Goal: Task Accomplishment & Management: Complete application form

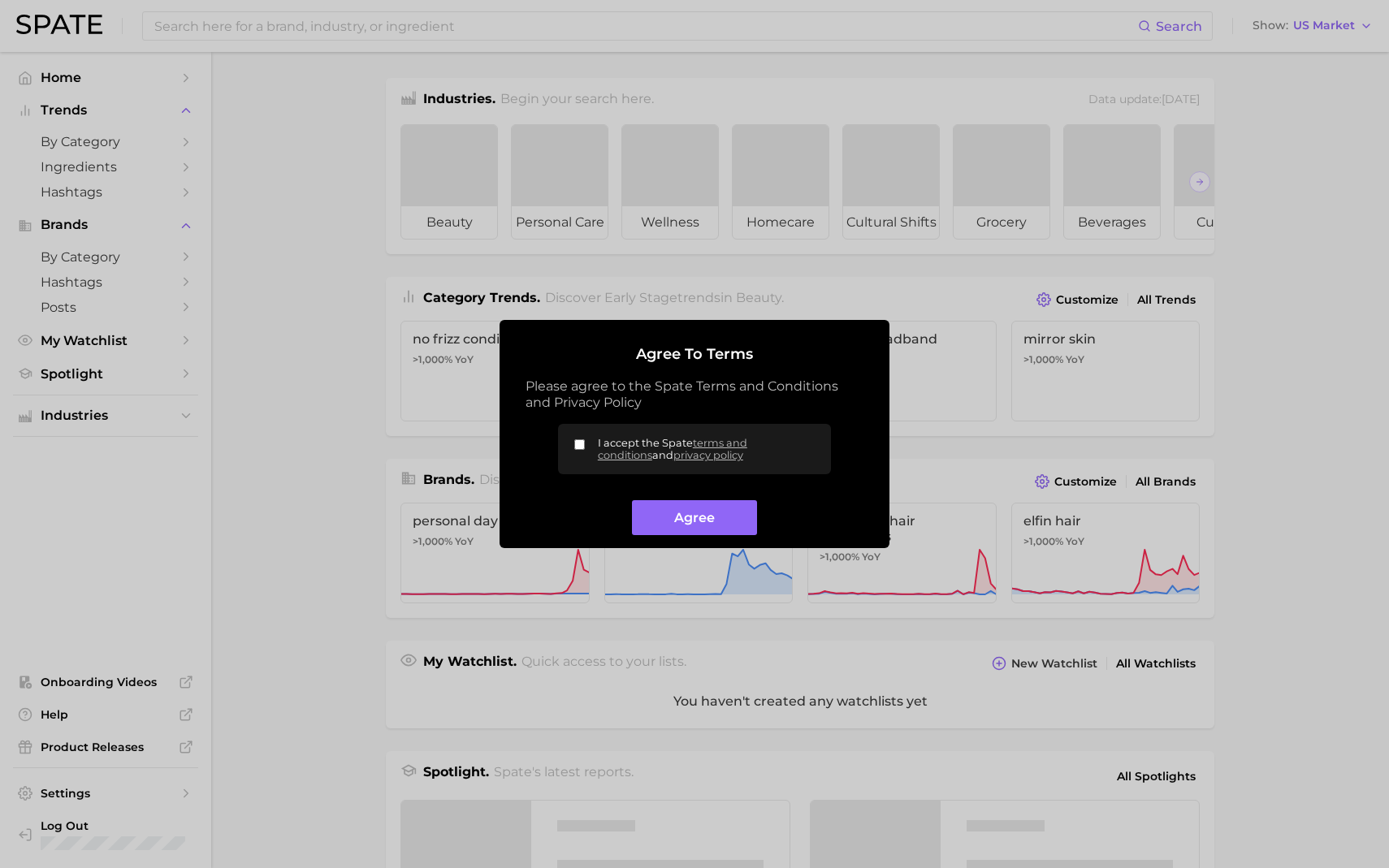
click at [574, 445] on label "I accept the Spate terms and conditions and privacy policy" at bounding box center [694, 449] width 273 height 50
click at [575, 445] on input "I accept the Spate terms and conditions and privacy policy" at bounding box center [580, 445] width 11 height 11
checkbox input "true"
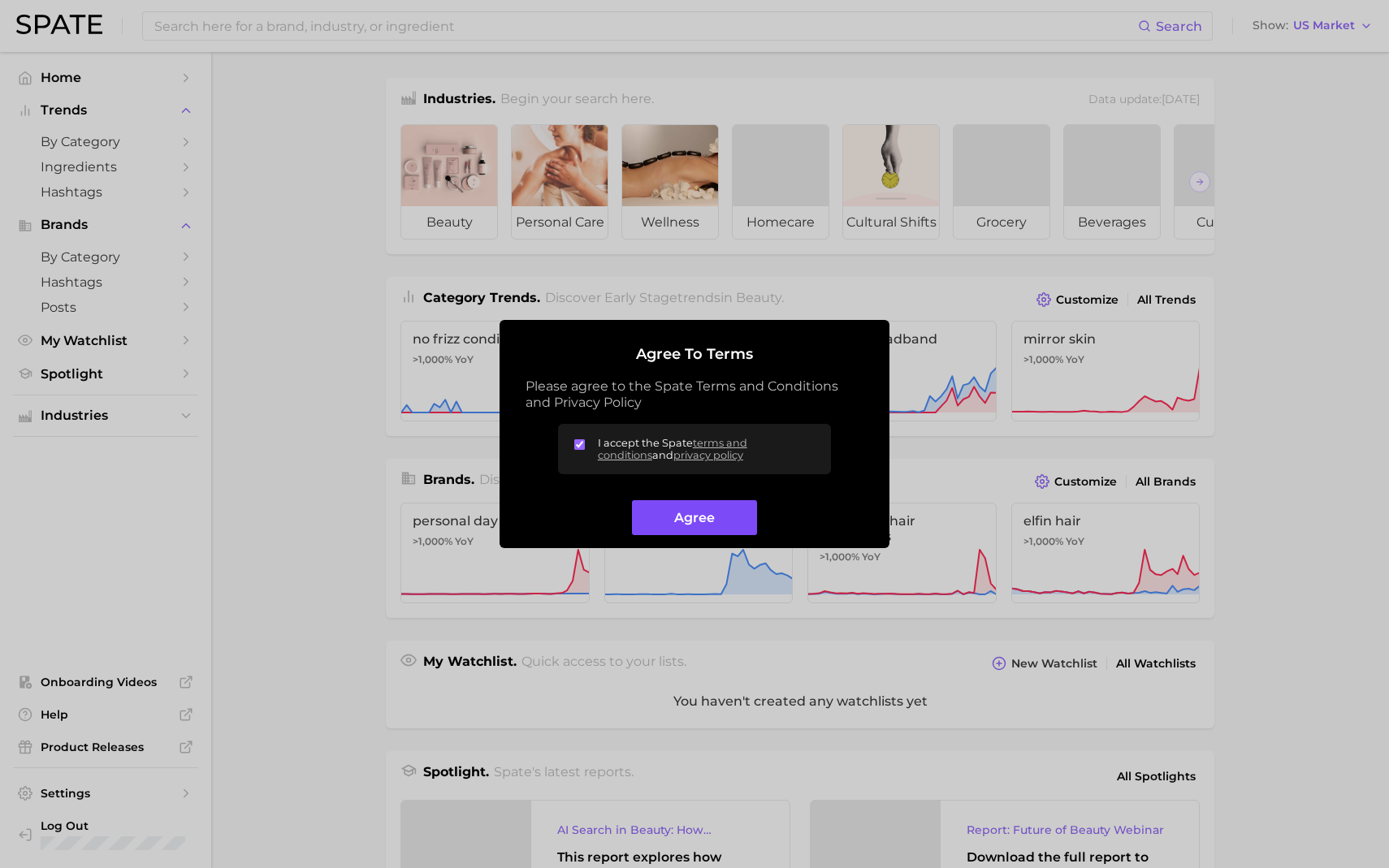
click at [696, 517] on button "Agree" at bounding box center [693, 517] width 124 height 35
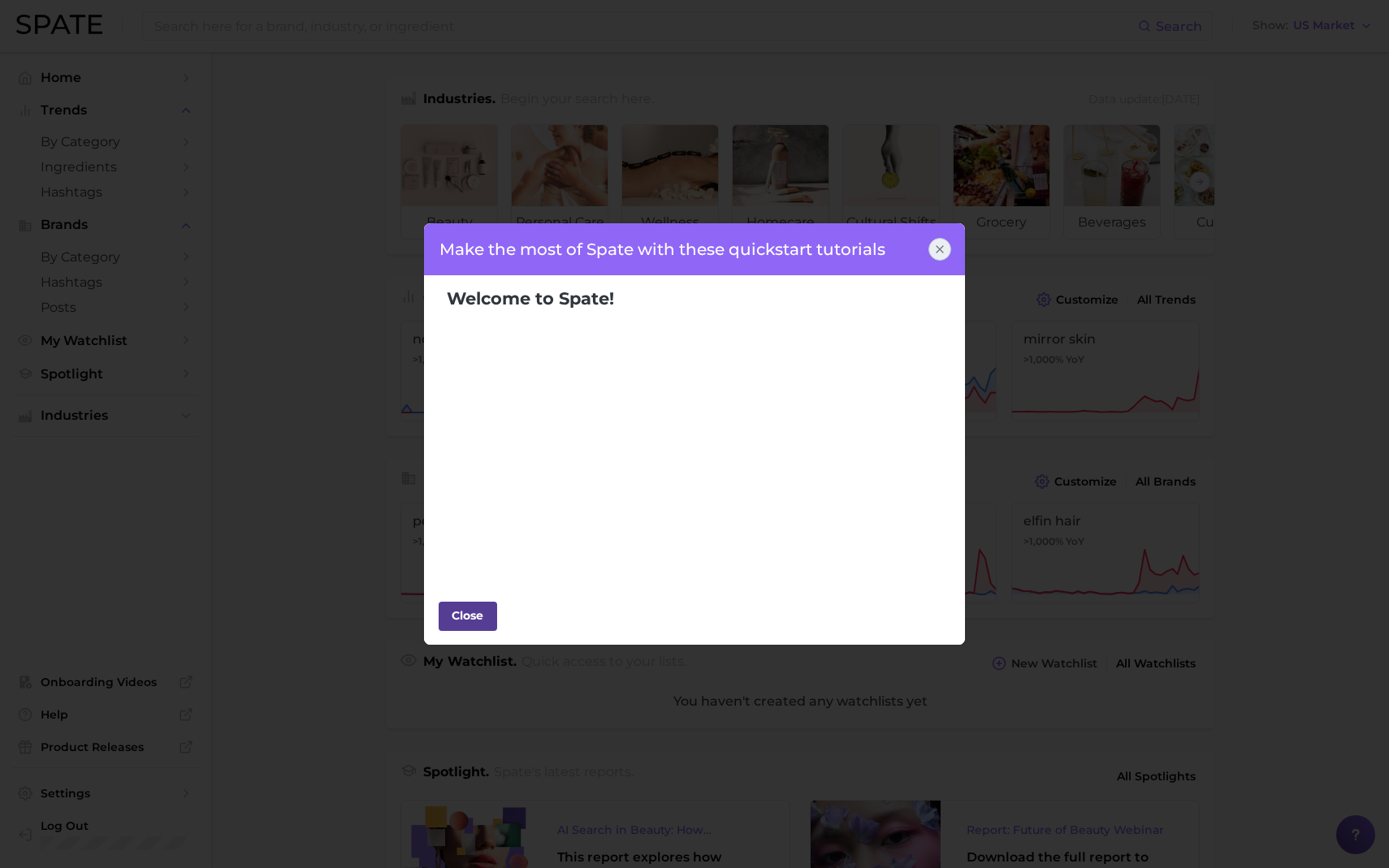
click at [477, 610] on div "Close" at bounding box center [467, 615] width 49 height 24
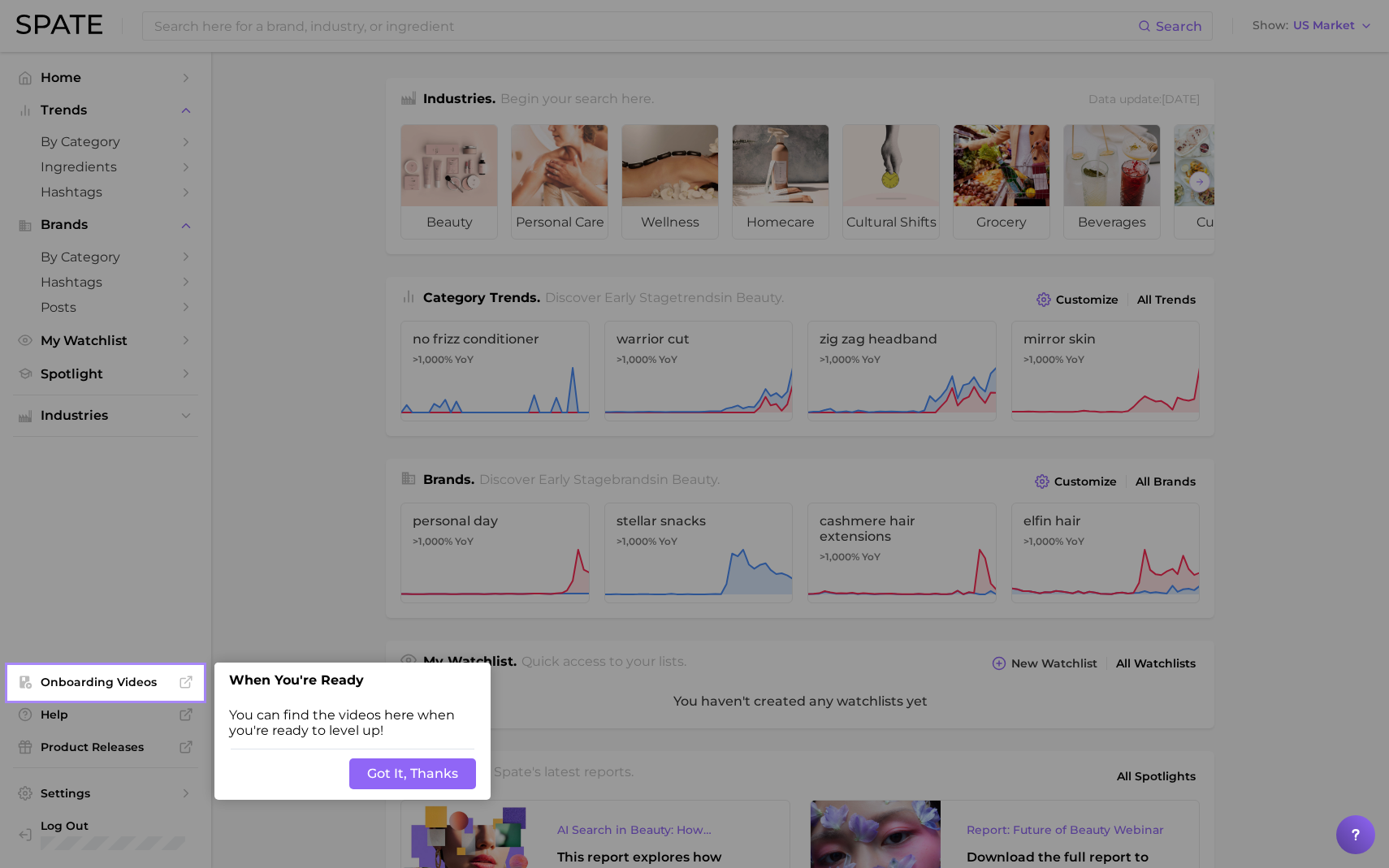
click at [423, 765] on button "Got It, Thanks" at bounding box center [412, 773] width 127 height 31
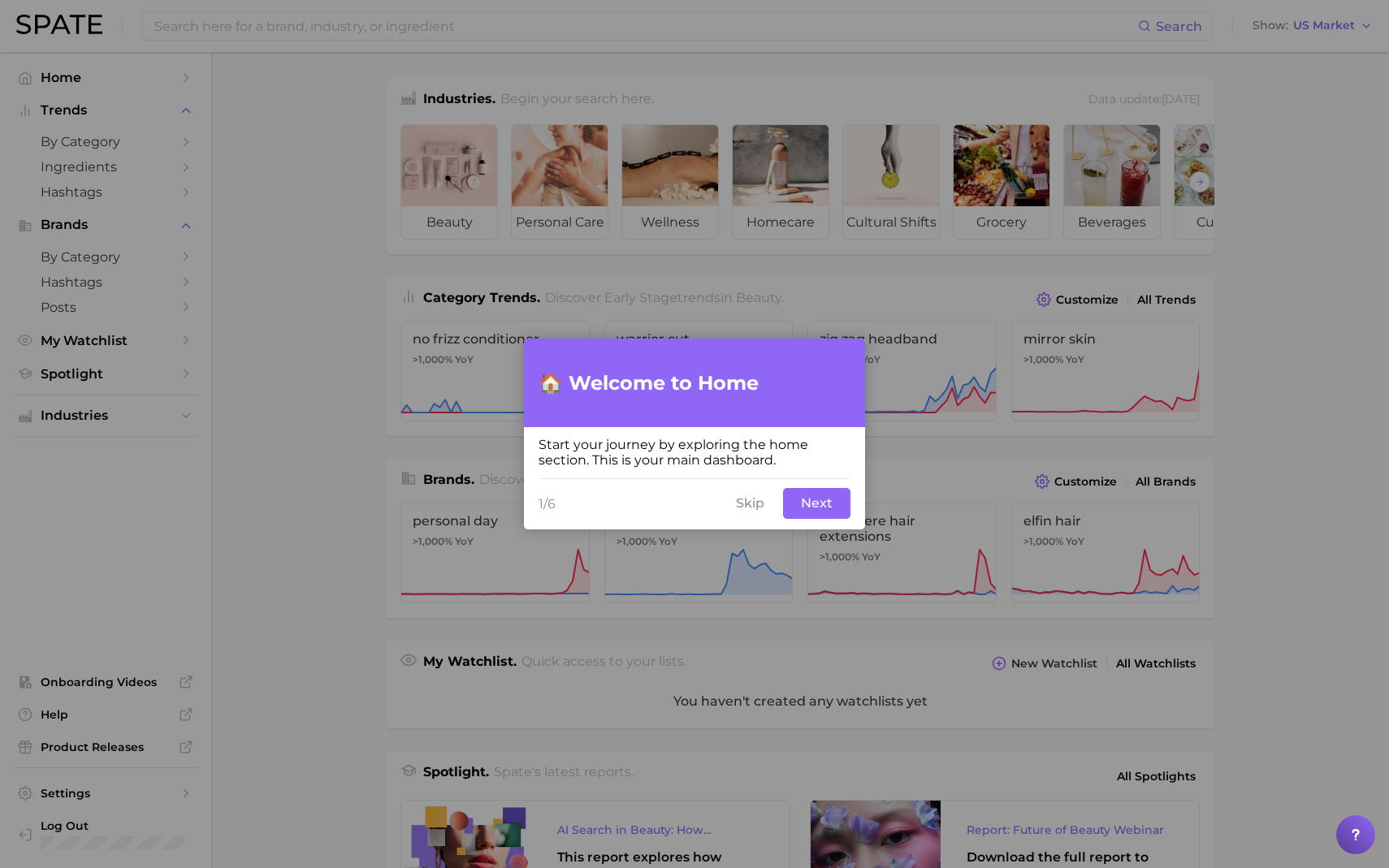
click at [828, 508] on button "Next" at bounding box center [817, 503] width 68 height 31
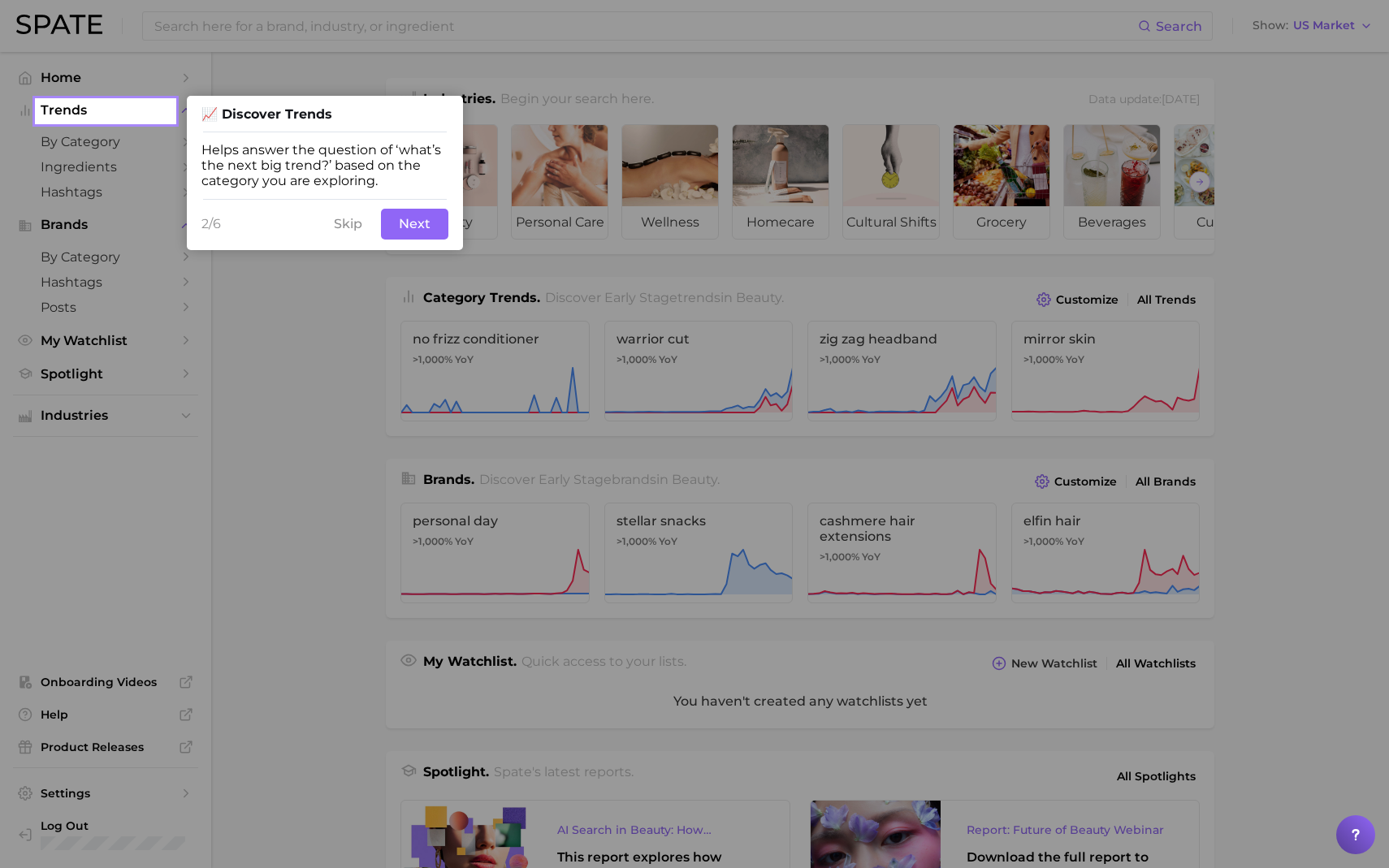
click at [421, 240] on button "Next" at bounding box center [415, 224] width 68 height 31
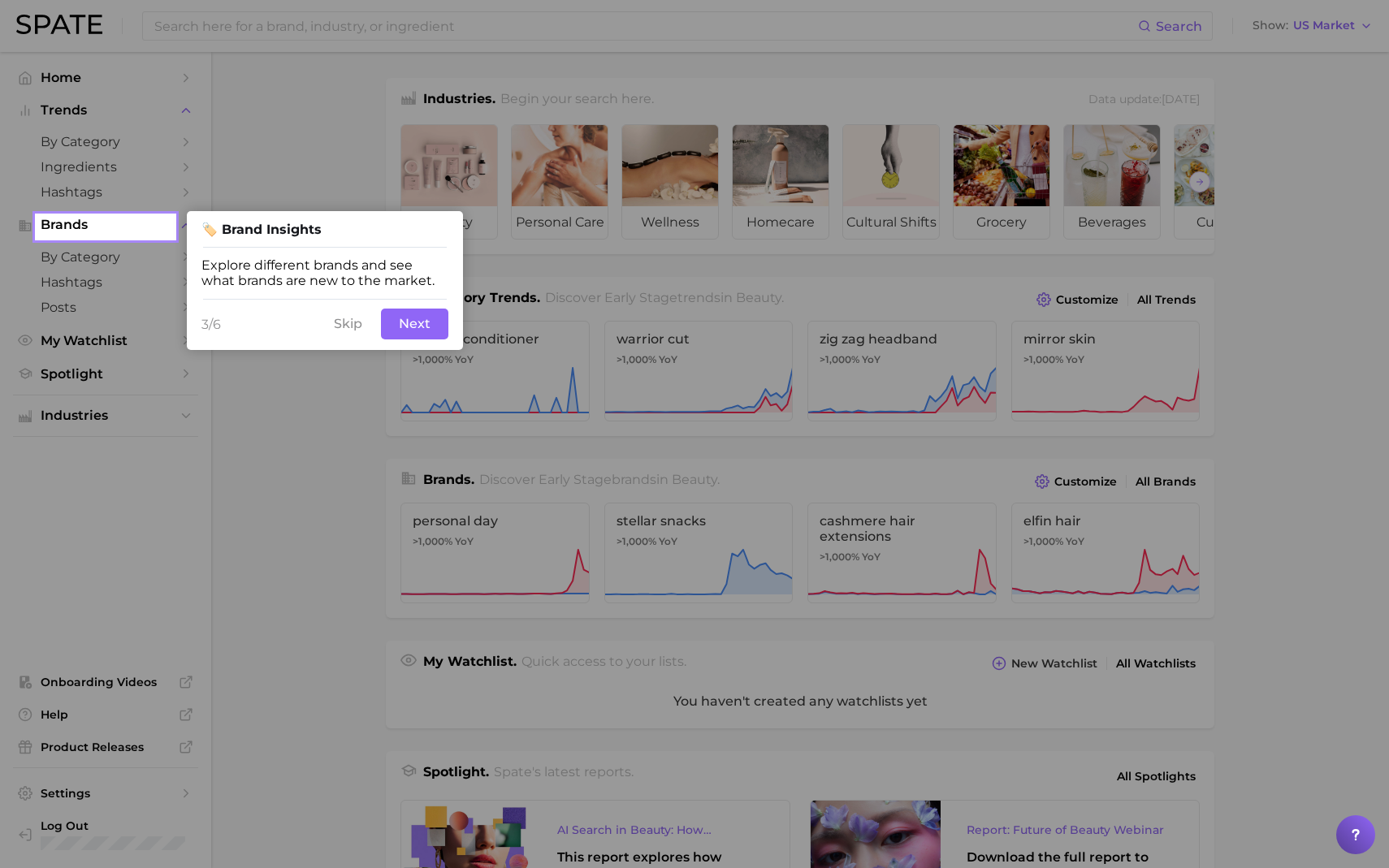
click at [413, 343] on div "3/6 Skip Next" at bounding box center [325, 324] width 277 height 52
click at [358, 327] on button "Skip" at bounding box center [348, 324] width 48 height 31
